Goal: Task Accomplishment & Management: Manage account settings

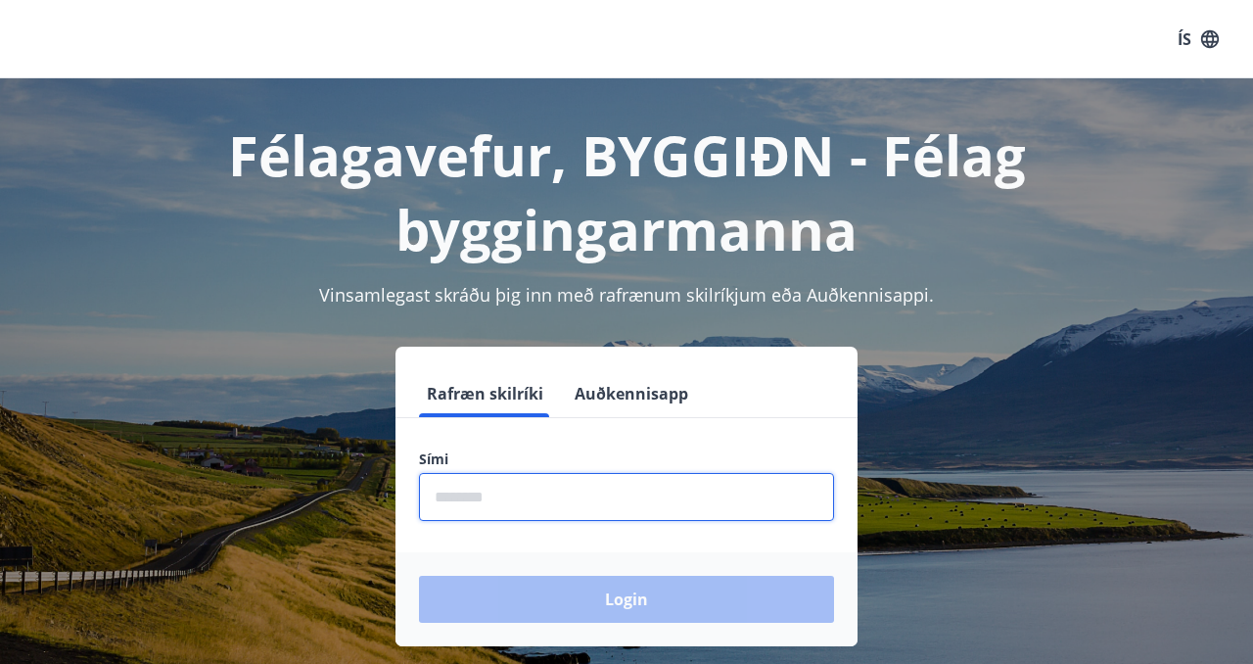
click at [455, 501] on input "phone" at bounding box center [626, 497] width 415 height 48
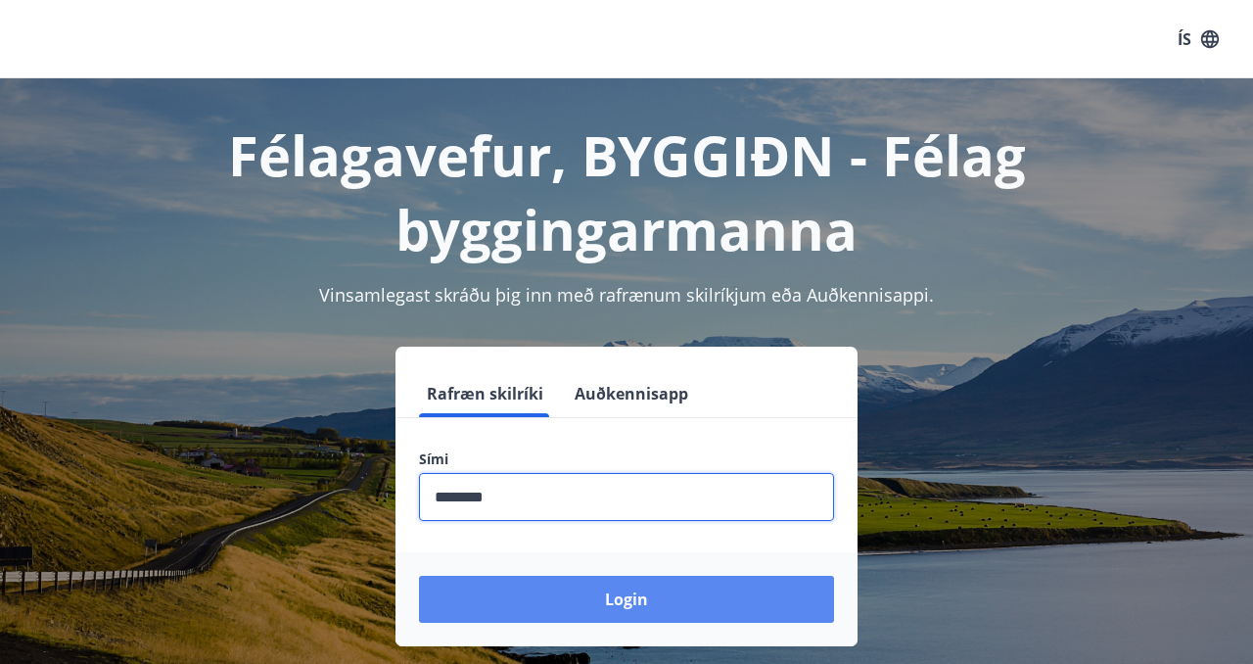
type input "********"
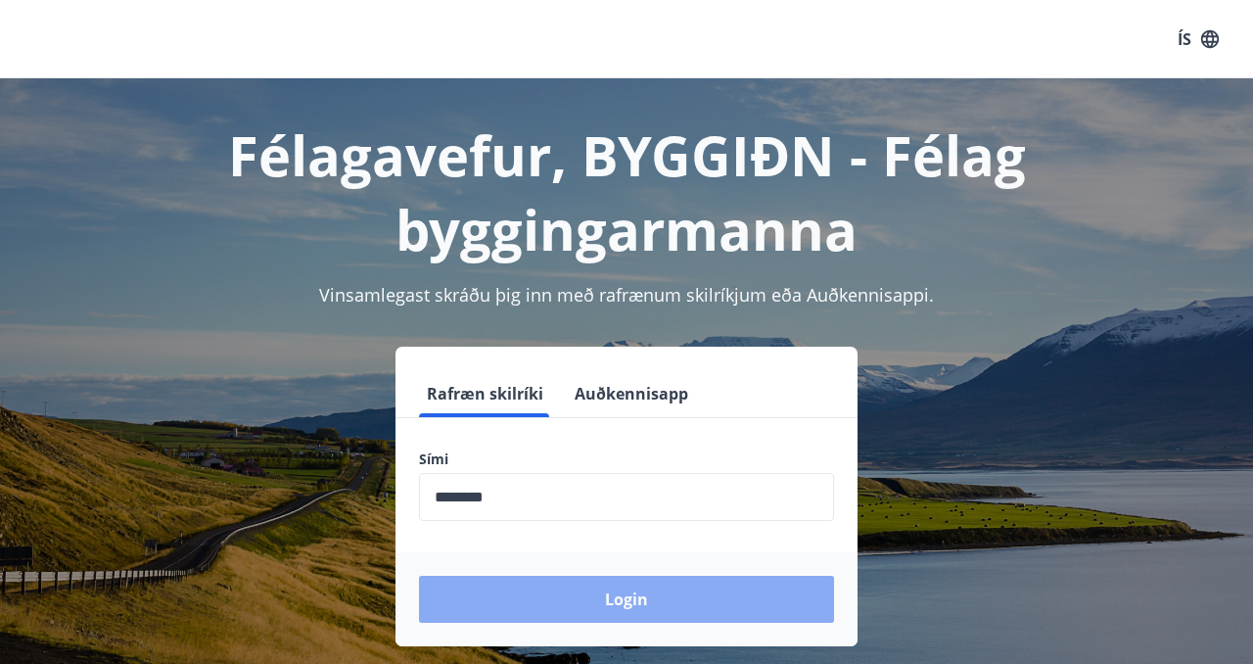
click at [491, 600] on button "Login" at bounding box center [626, 599] width 415 height 47
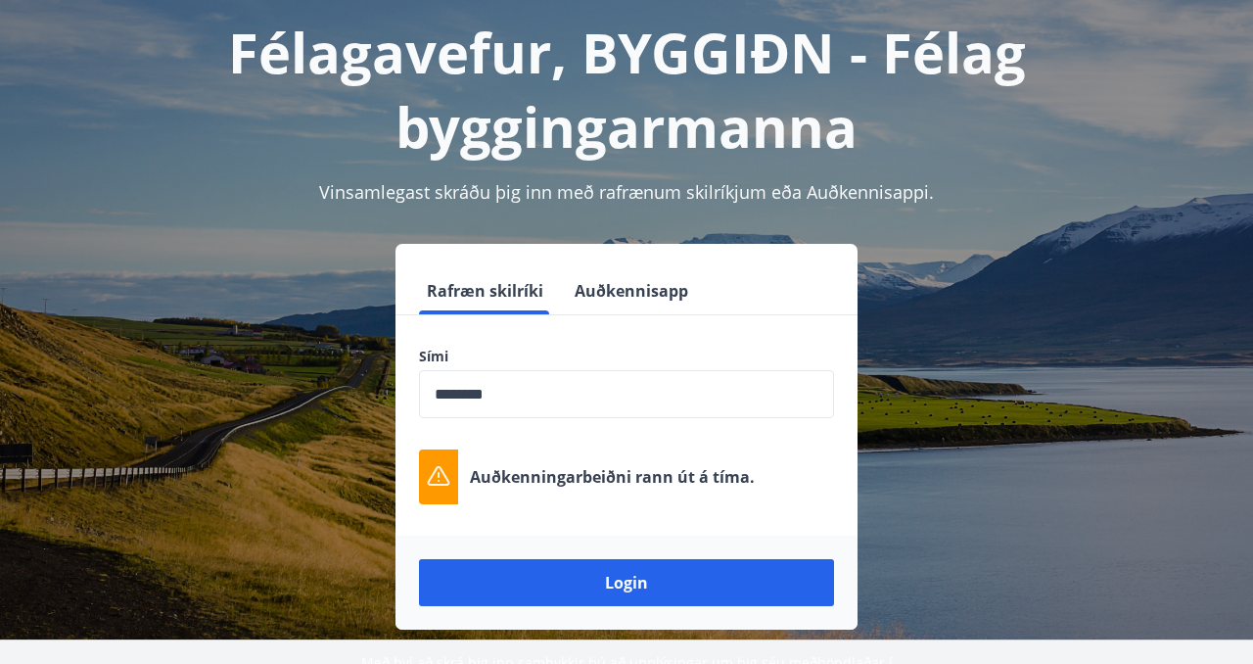
scroll to position [105, 0]
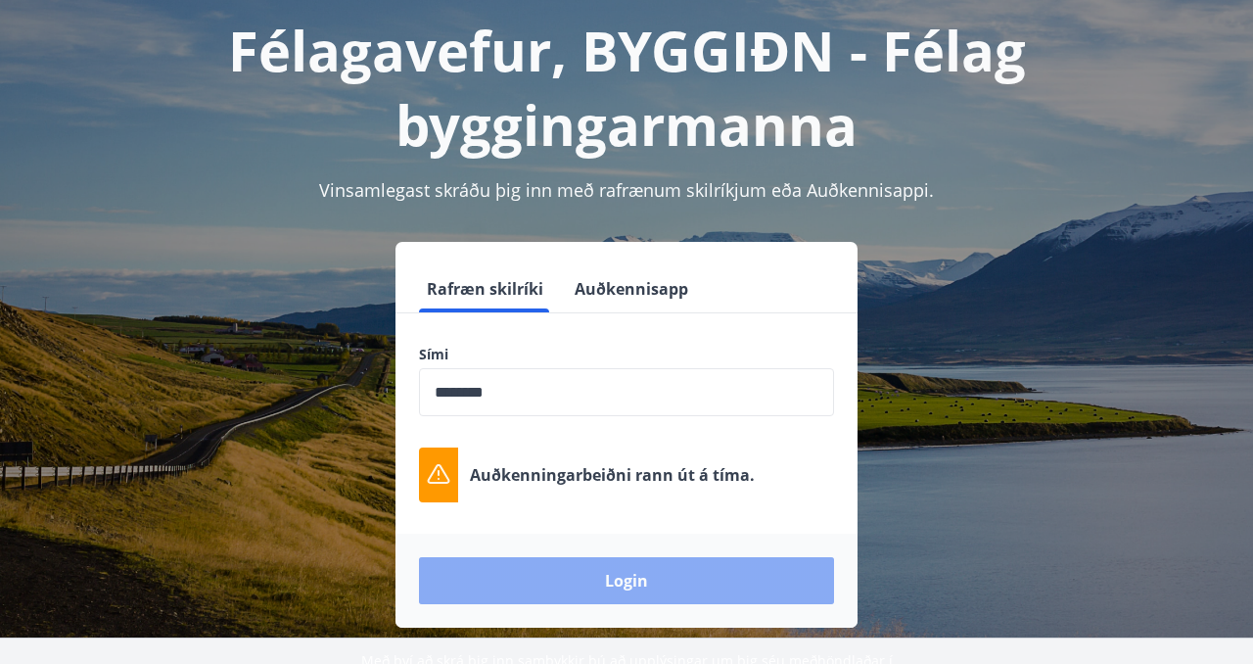
click at [589, 577] on button "Login" at bounding box center [626, 580] width 415 height 47
click at [577, 576] on button "Login" at bounding box center [626, 580] width 415 height 47
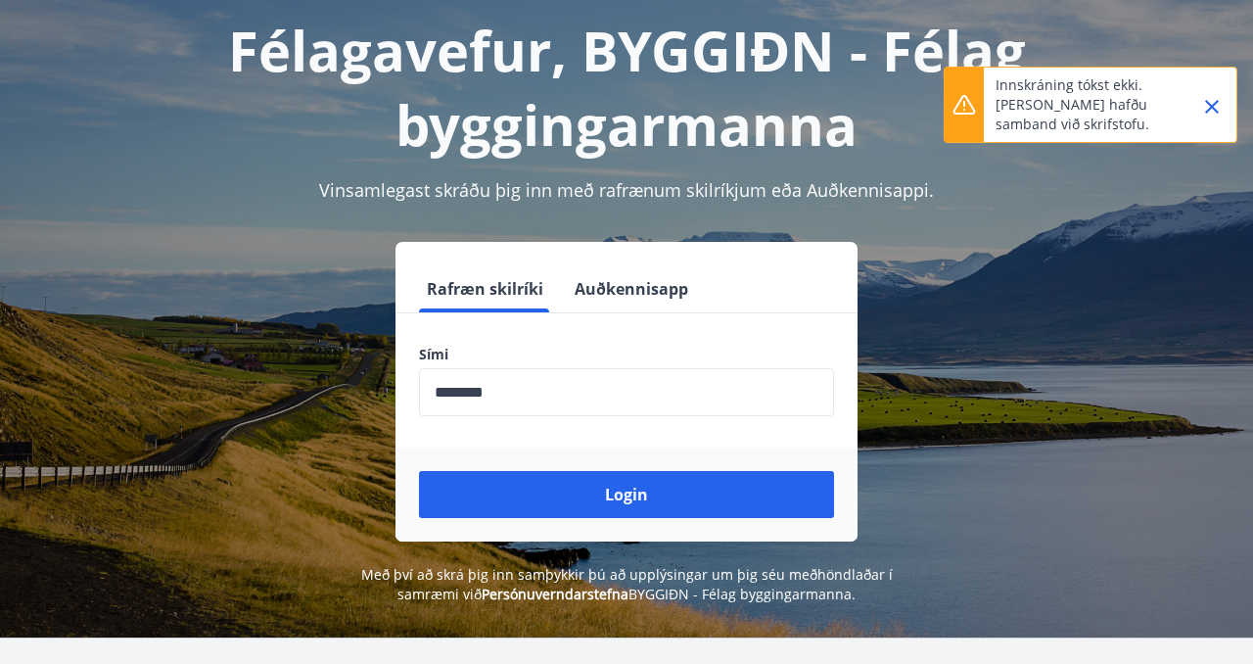
click at [1213, 108] on icon "Close" at bounding box center [1212, 107] width 14 height 14
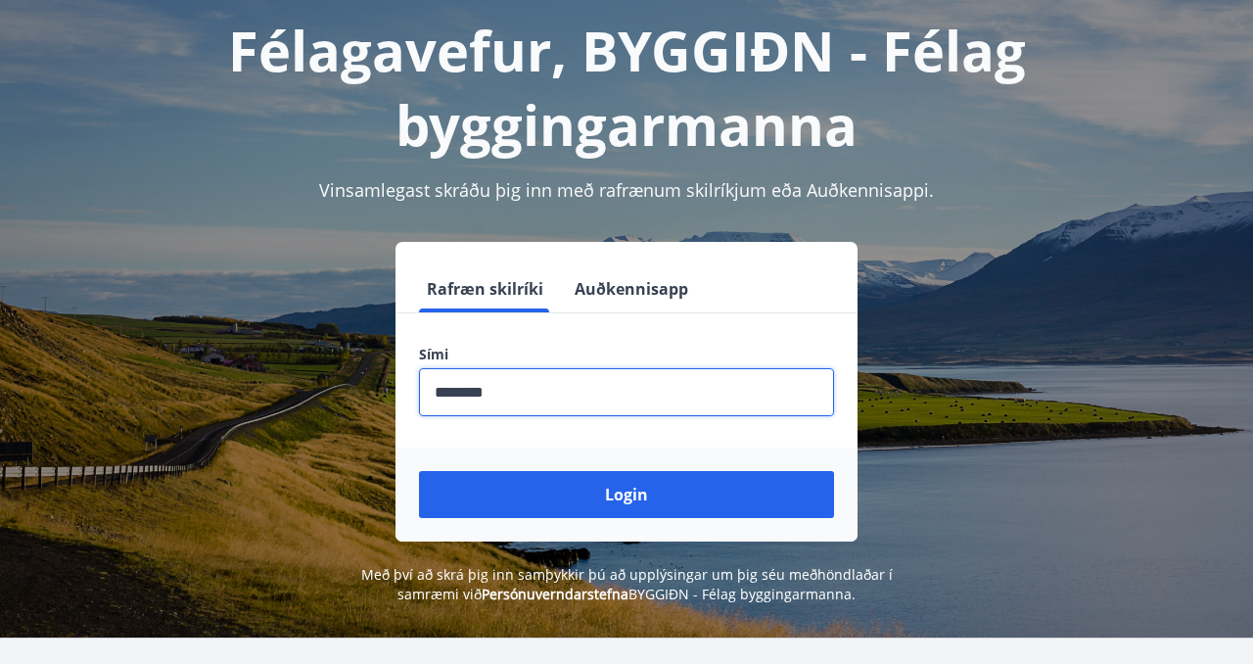
click at [552, 403] on input "phone" at bounding box center [626, 392] width 415 height 48
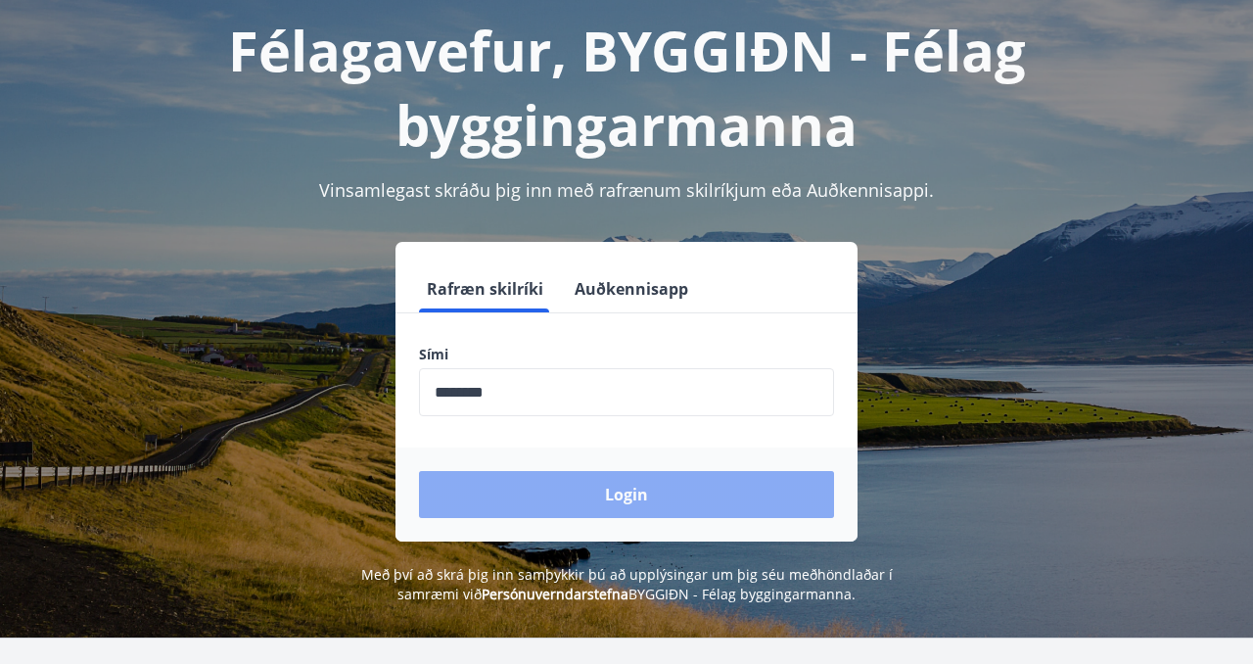
click at [583, 483] on button "Login" at bounding box center [626, 494] width 415 height 47
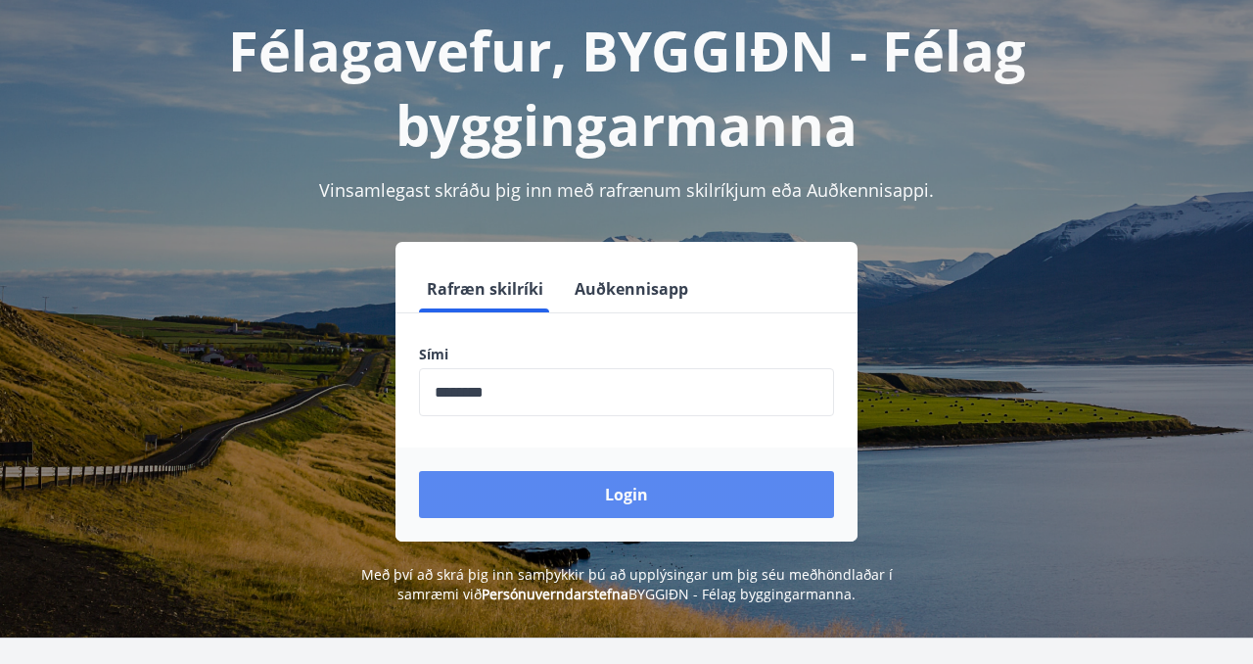
click at [638, 490] on button "Login" at bounding box center [626, 494] width 415 height 47
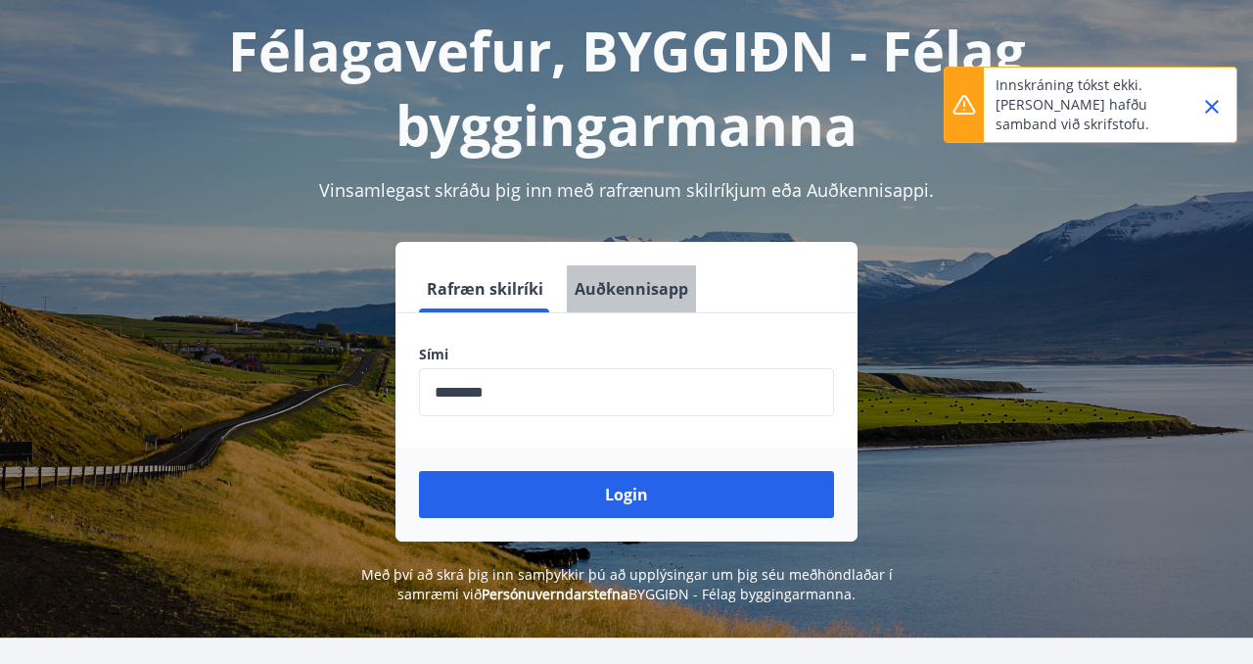
click at [646, 292] on button "Auðkennisapp" at bounding box center [631, 288] width 129 height 47
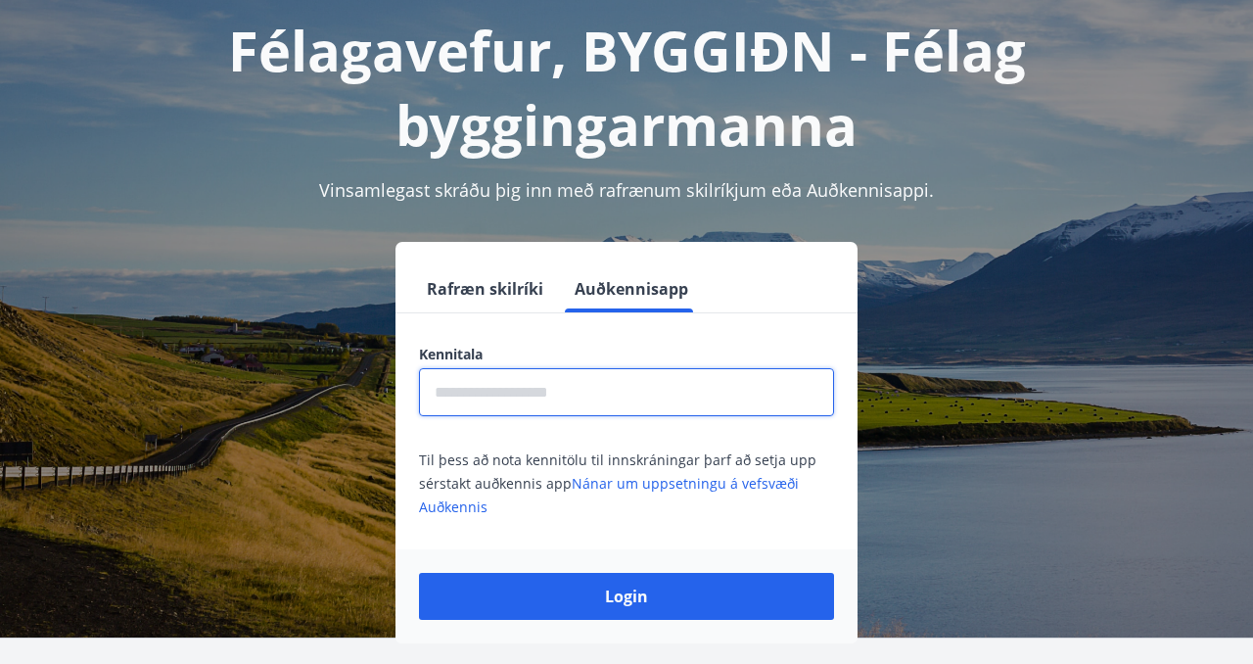
click at [575, 393] on input "text" at bounding box center [626, 392] width 415 height 48
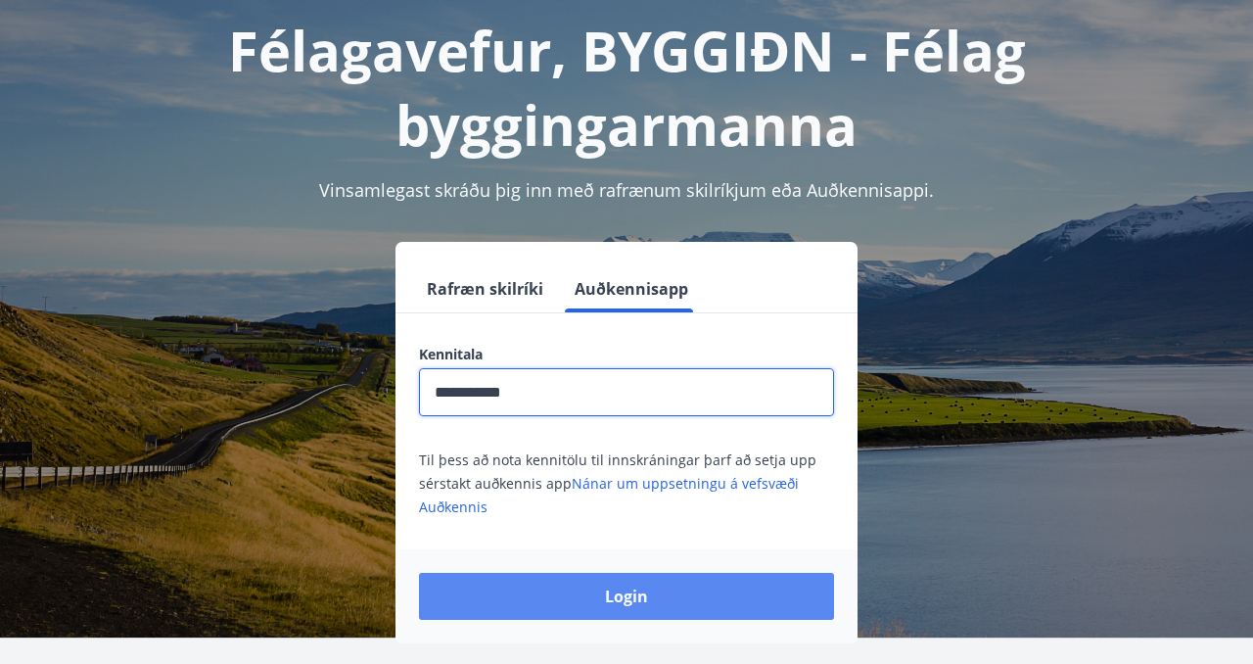
type input "**********"
click at [547, 585] on button "Login" at bounding box center [626, 596] width 415 height 47
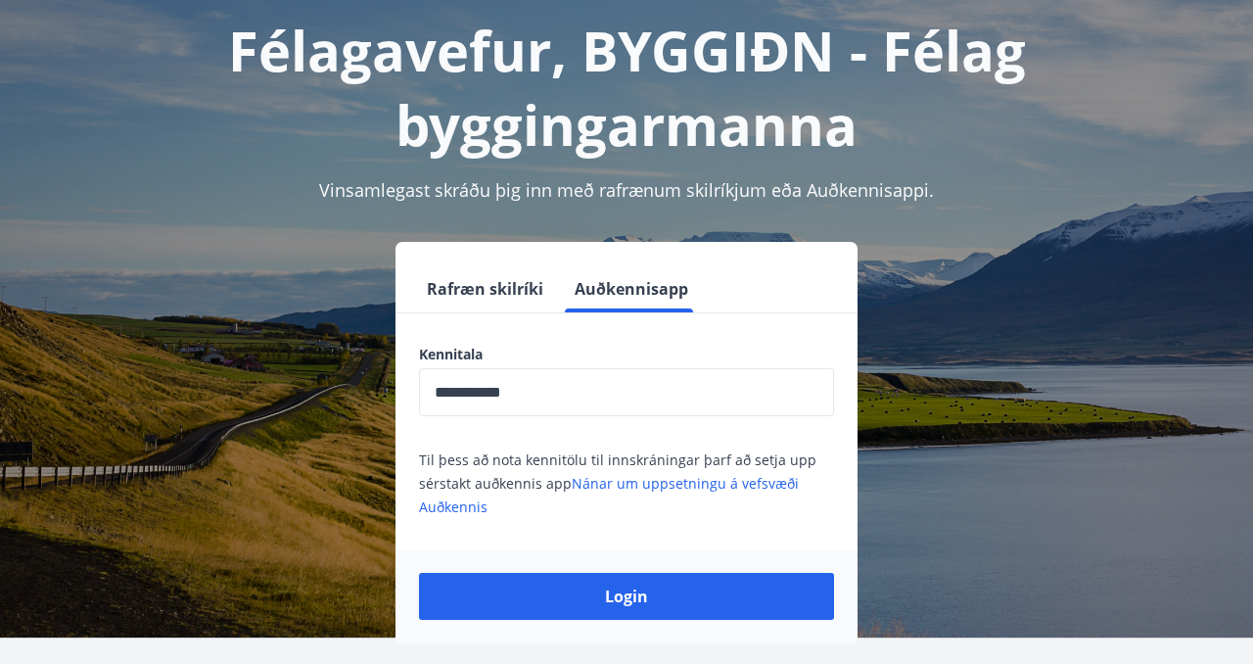
click at [463, 287] on button "Rafræn skilríki" at bounding box center [485, 288] width 132 height 47
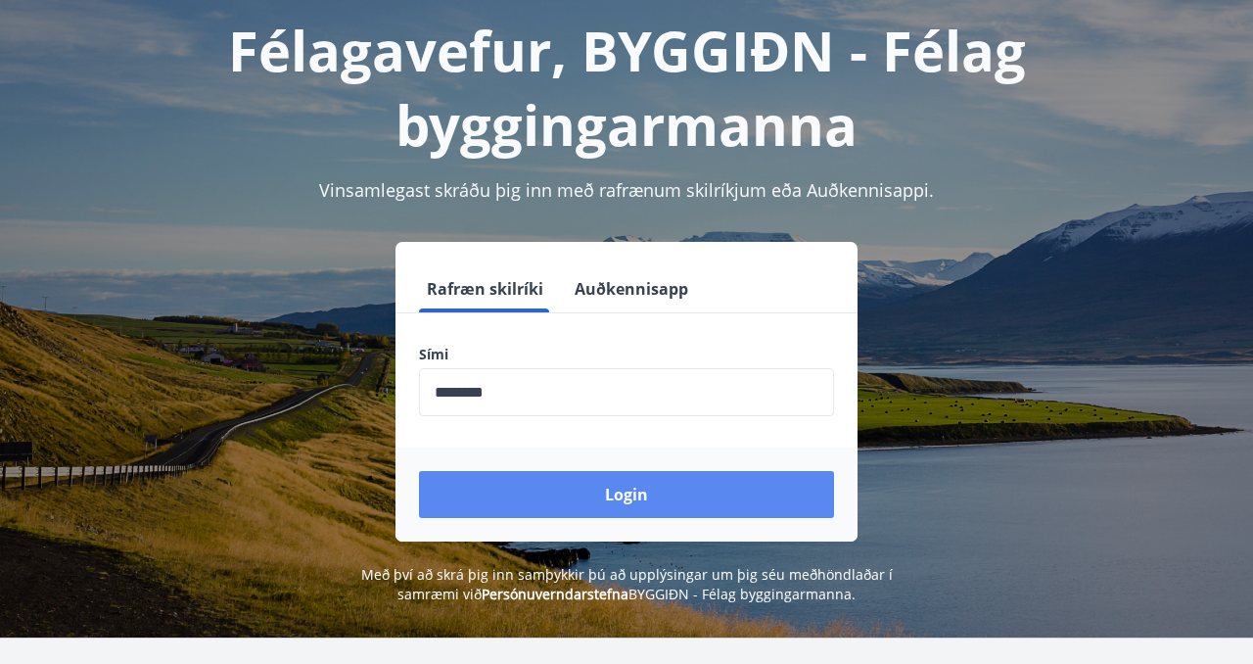
click at [608, 499] on button "Login" at bounding box center [626, 494] width 415 height 47
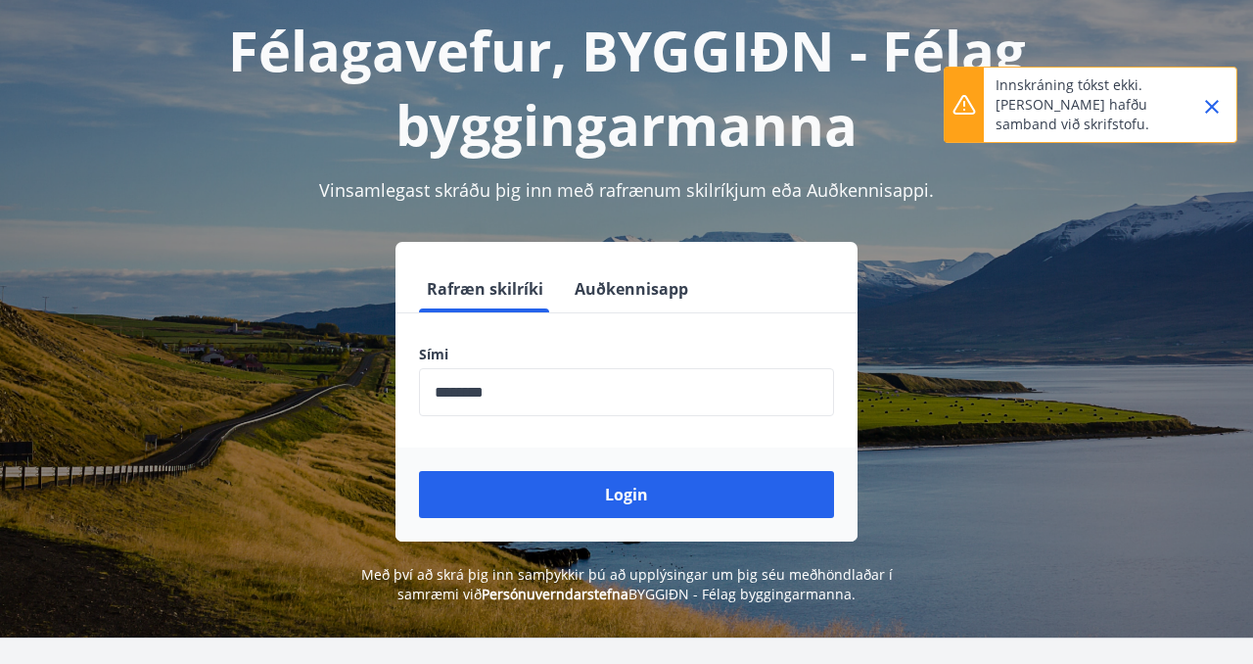
click at [1211, 107] on icon "Close" at bounding box center [1212, 107] width 14 height 14
